Goal: Find contact information: Find contact information

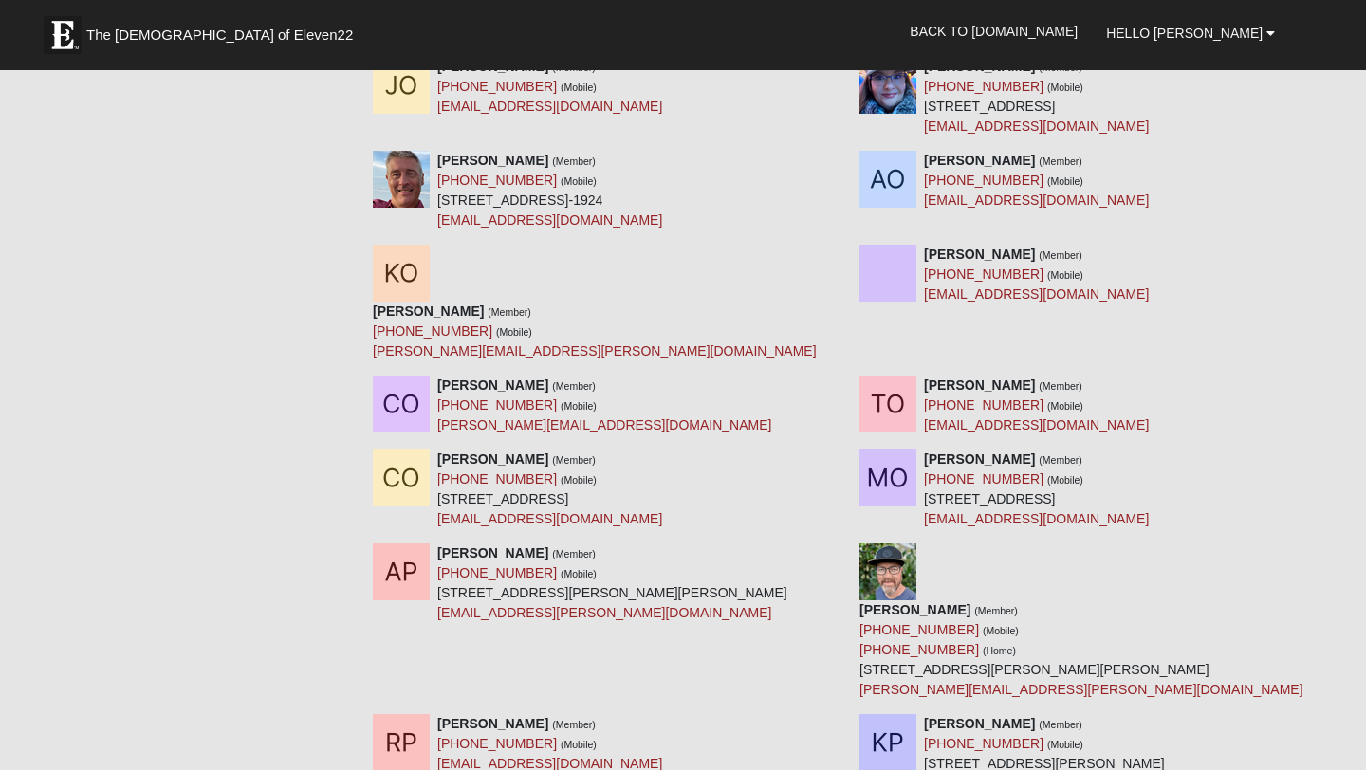
scroll to position [12621, 0]
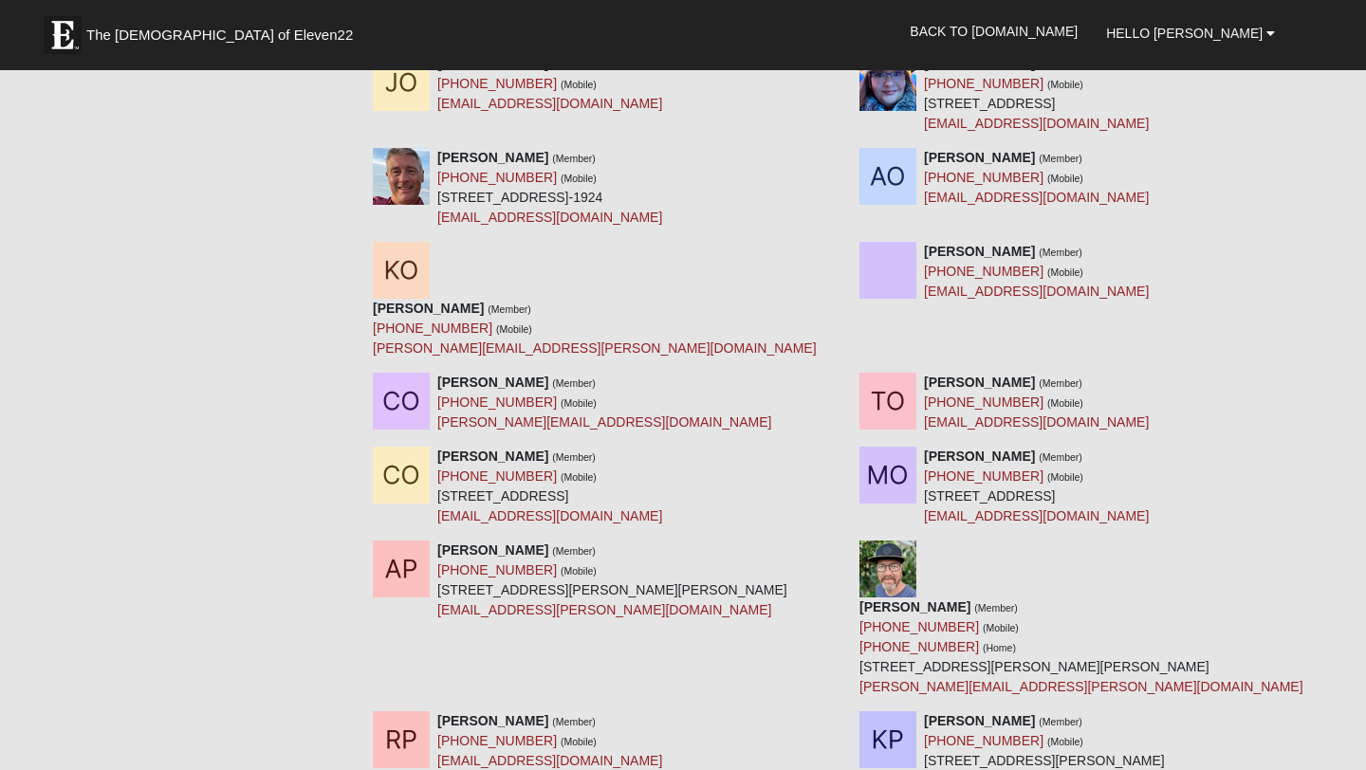
drag, startPoint x: 924, startPoint y: 358, endPoint x: 1160, endPoint y: 361, distance: 236.2
copy div "[STREET_ADDRESS]"
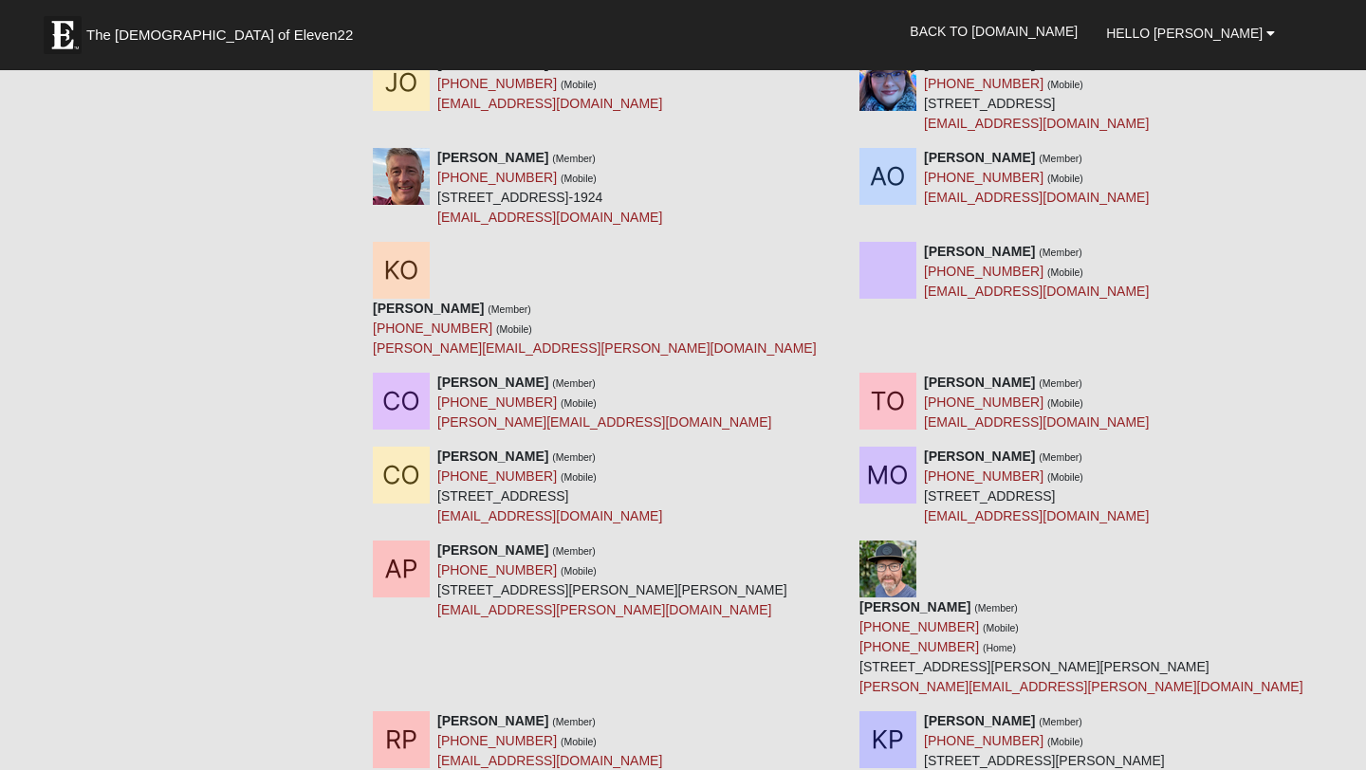
drag, startPoint x: 1018, startPoint y: 337, endPoint x: 926, endPoint y: 345, distance: 92.4
copy div "[PHONE_NUMBER]"
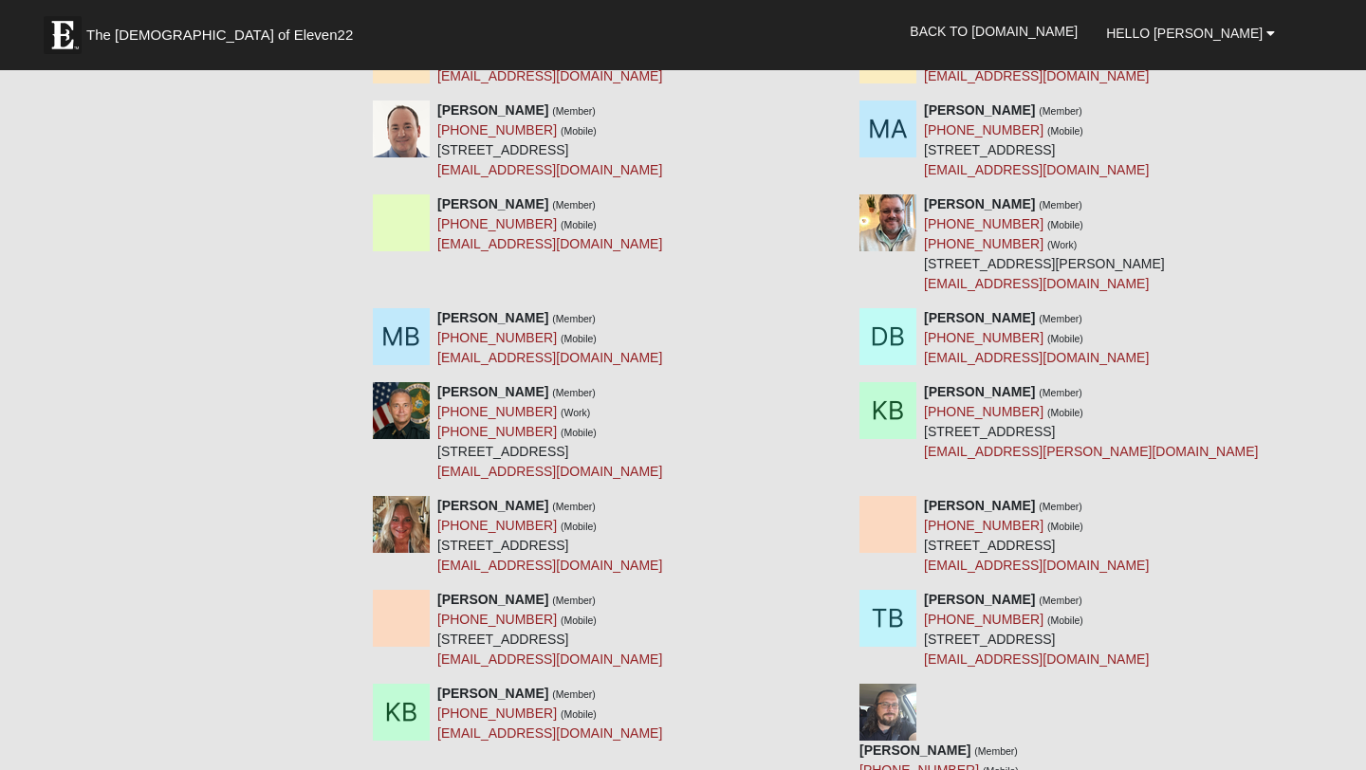
scroll to position [0, 0]
